Goal: Find contact information: Find contact information

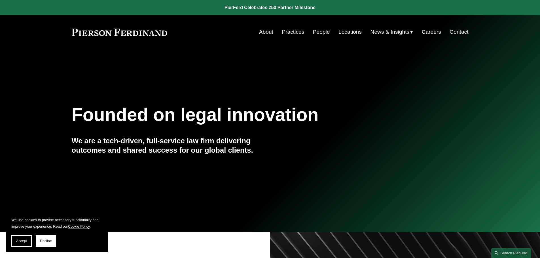
click at [325, 32] on link "People" at bounding box center [321, 32] width 17 height 11
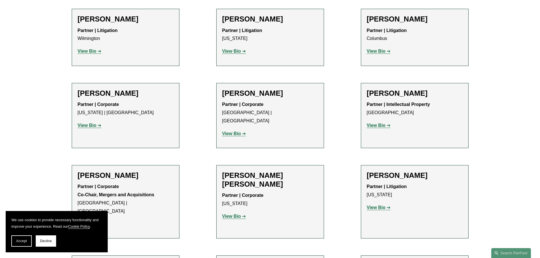
scroll to position [1445, 0]
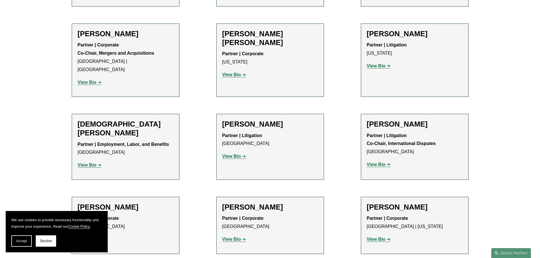
click at [288, 215] on p "Partner | Corporate [GEOGRAPHIC_DATA]" at bounding box center [270, 223] width 96 height 16
click at [235, 237] on strong "View Bio" at bounding box center [231, 239] width 19 height 5
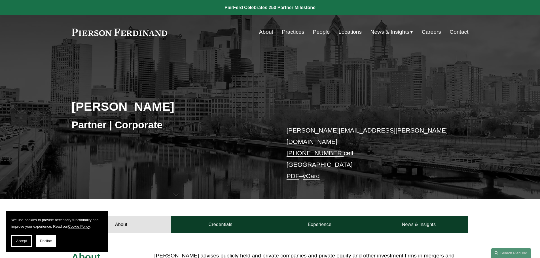
click at [348, 32] on link "Locations" at bounding box center [349, 32] width 23 height 11
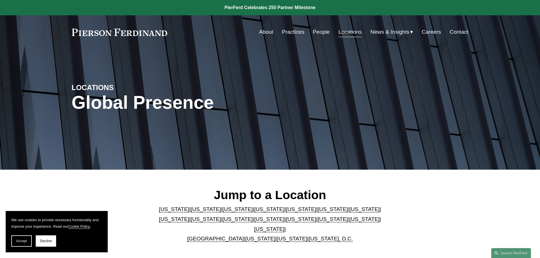
click at [349, 221] on link "[US_STATE]" at bounding box center [364, 219] width 30 height 6
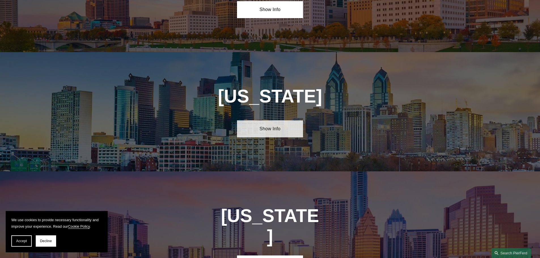
click at [265, 120] on link "Show Info" at bounding box center [270, 128] width 66 height 17
